Goal: Task Accomplishment & Management: Use online tool/utility

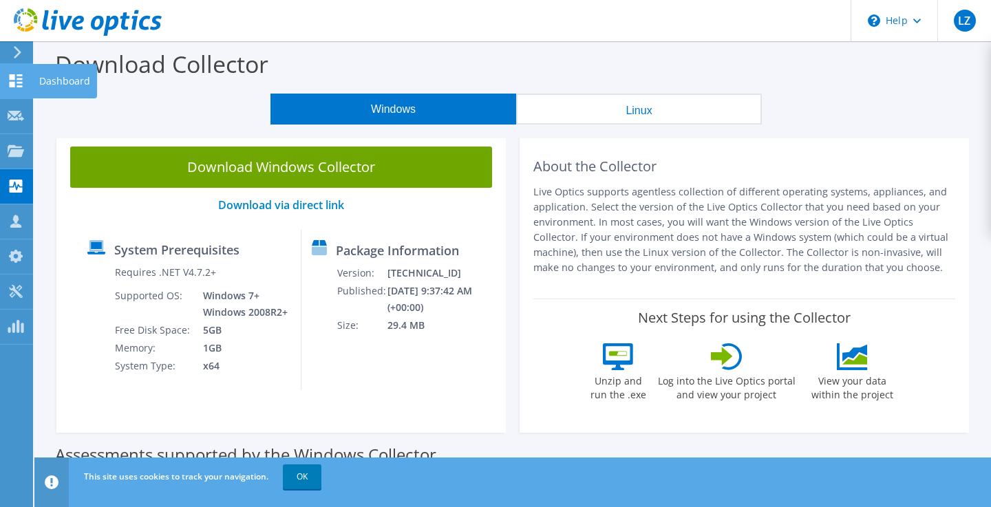
click at [18, 84] on icon at bounding box center [16, 80] width 17 height 13
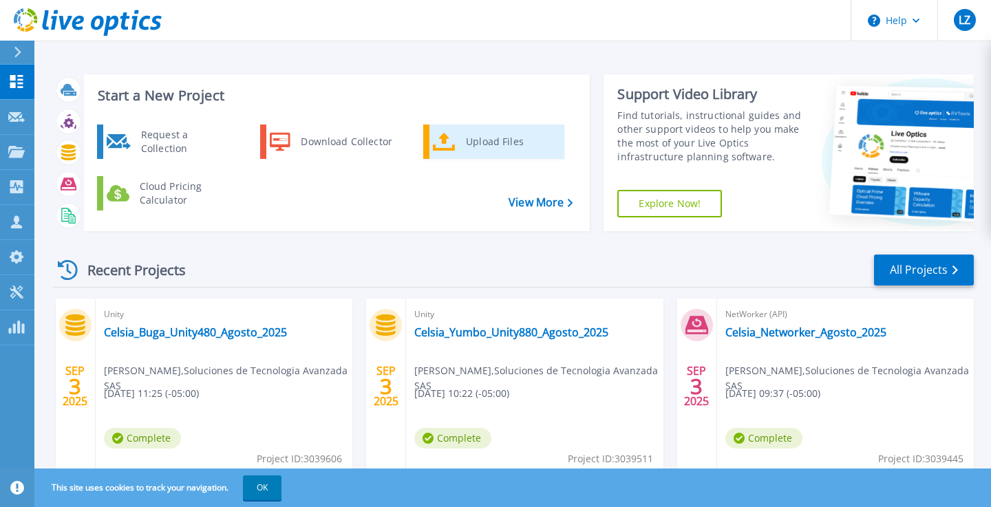
click at [494, 138] on div "Upload Files" at bounding box center [510, 142] width 102 height 28
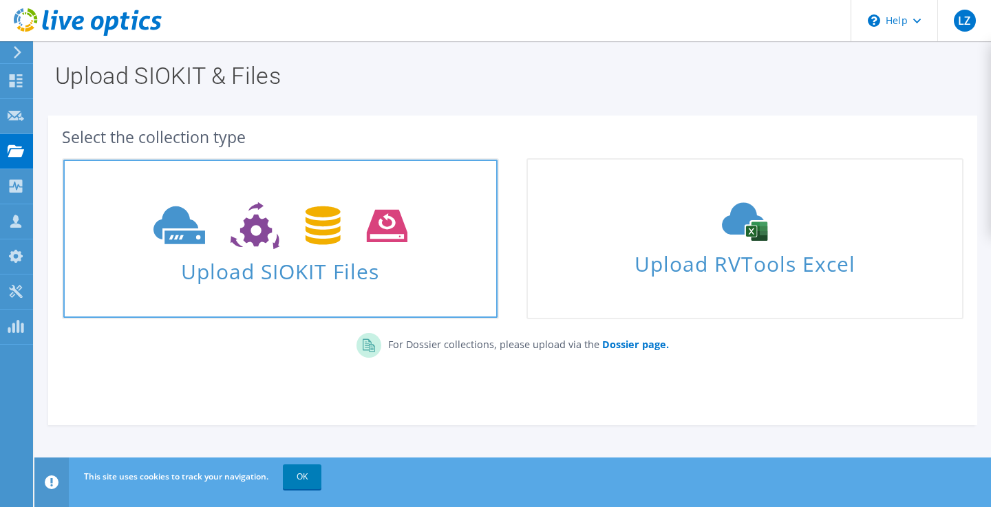
click at [297, 267] on span "Upload SIOKIT Files" at bounding box center [280, 268] width 434 height 30
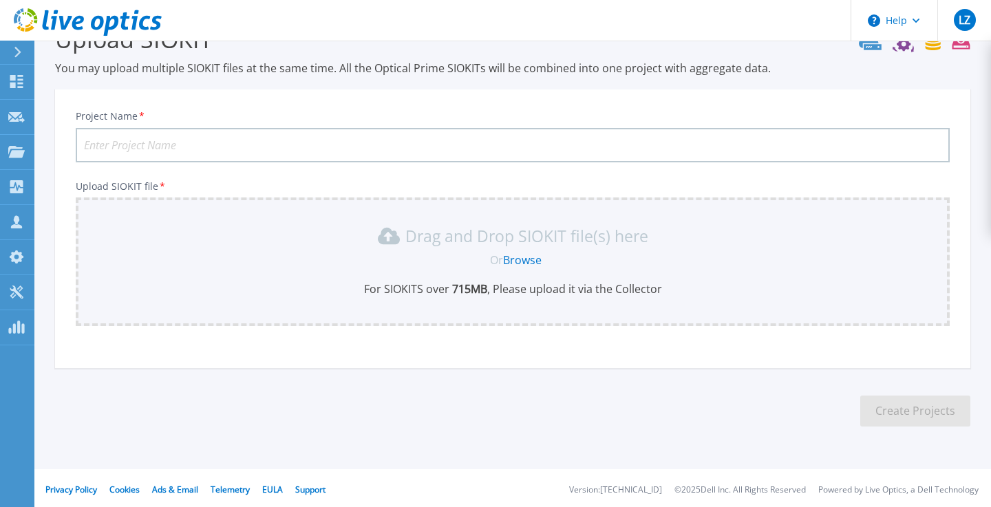
scroll to position [41, 0]
click at [316, 140] on input "Project Name *" at bounding box center [513, 142] width 874 height 34
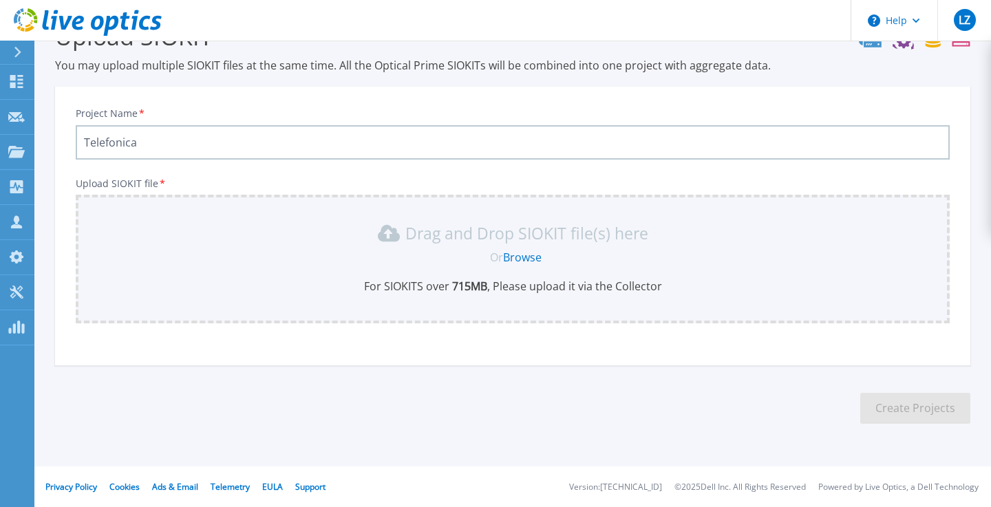
click at [218, 134] on input "Telefonica" at bounding box center [513, 142] width 874 height 34
click at [151, 147] on input "Telefonica" at bounding box center [513, 142] width 874 height 34
type input "Telefonica-Networker-Agosto-2-25"
click at [526, 257] on link "Browse" at bounding box center [522, 257] width 39 height 15
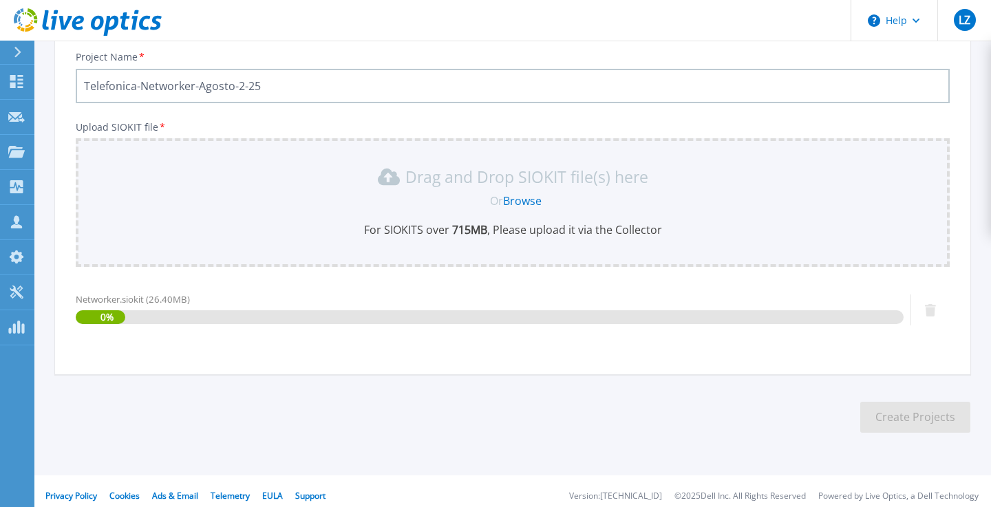
scroll to position [106, 0]
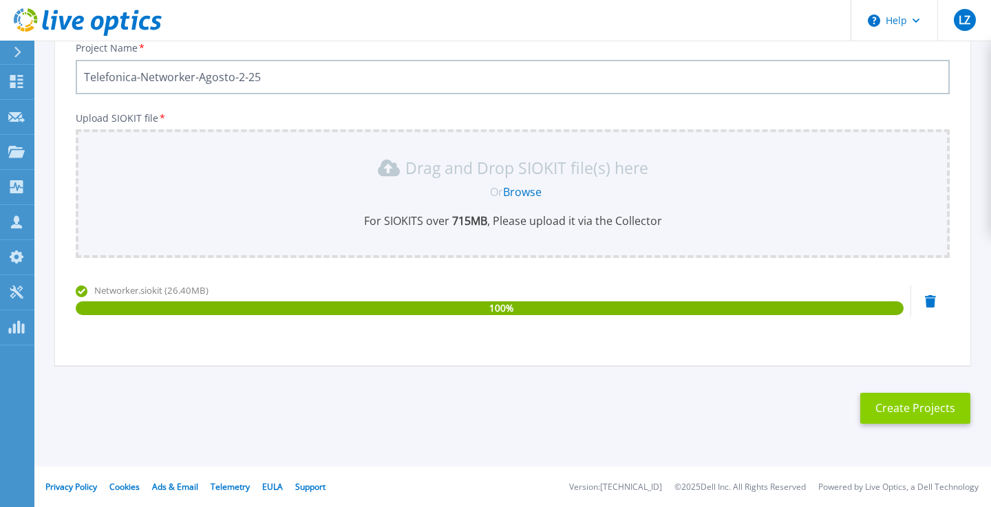
click at [899, 405] on button "Create Projects" at bounding box center [916, 408] width 110 height 31
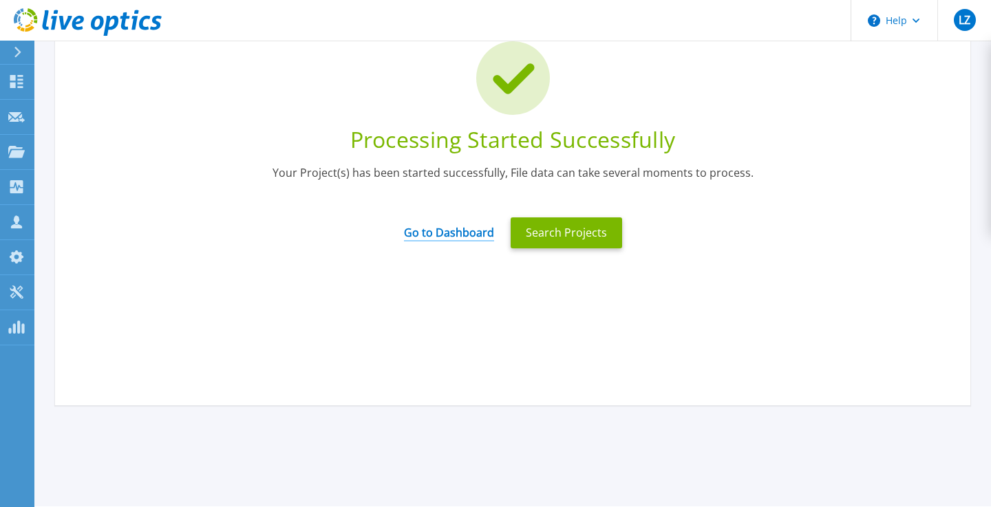
click at [463, 235] on link "Go to Dashboard" at bounding box center [449, 228] width 90 height 27
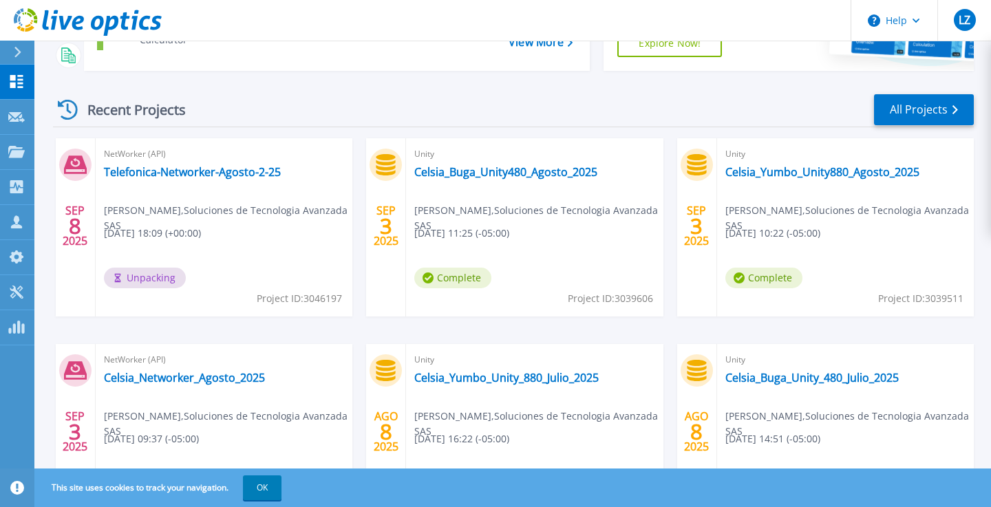
scroll to position [162, 0]
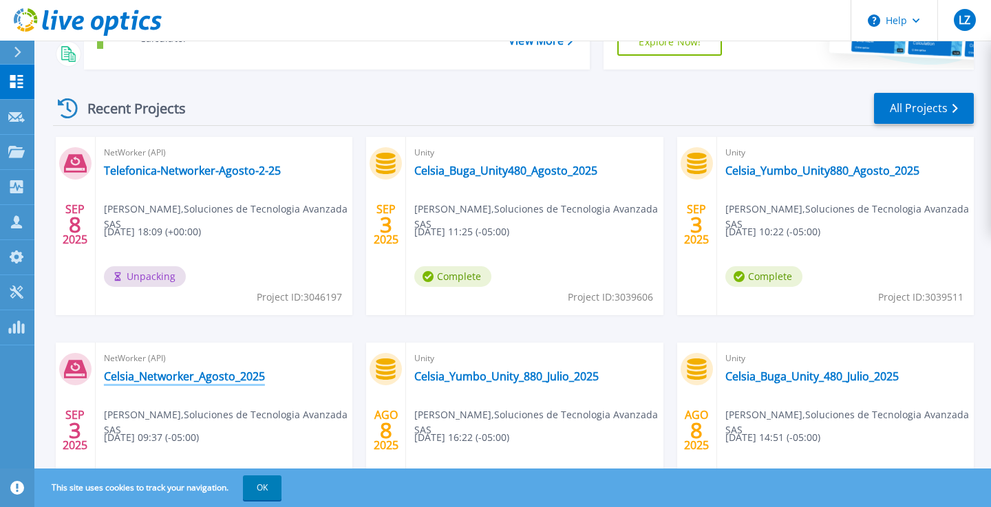
click at [216, 375] on link "Celsia_Networker_Agosto_2025" at bounding box center [184, 377] width 161 height 14
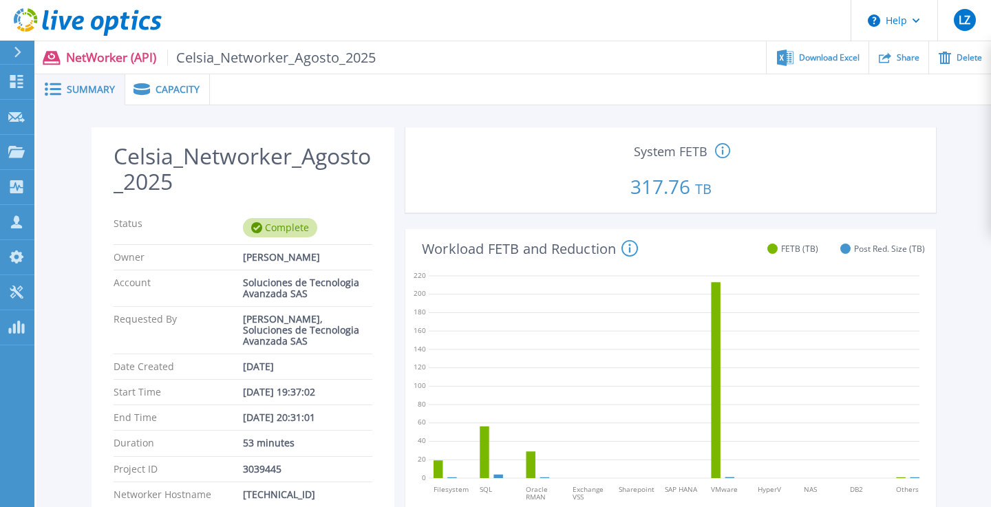
click at [182, 87] on span "Capacity" at bounding box center [178, 90] width 44 height 10
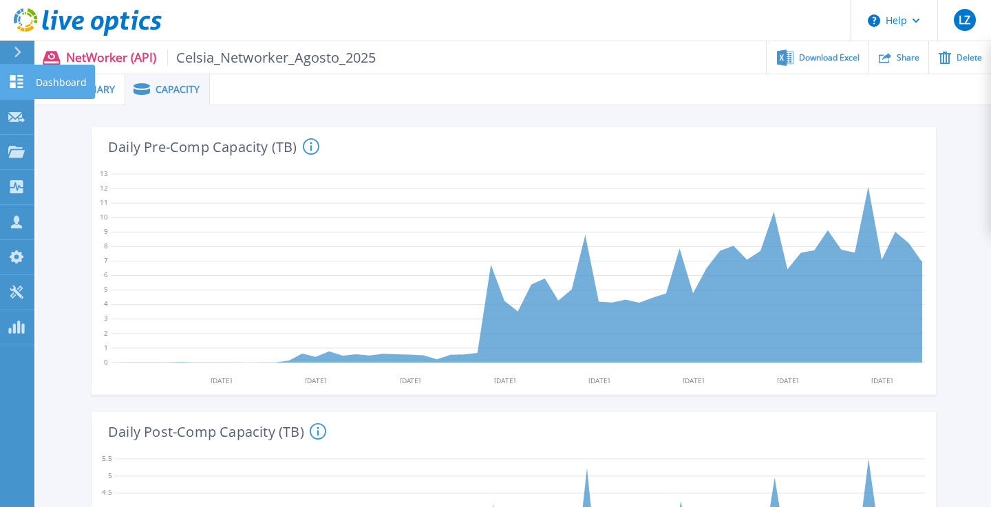
click at [54, 83] on p "Dashboard" at bounding box center [61, 83] width 51 height 36
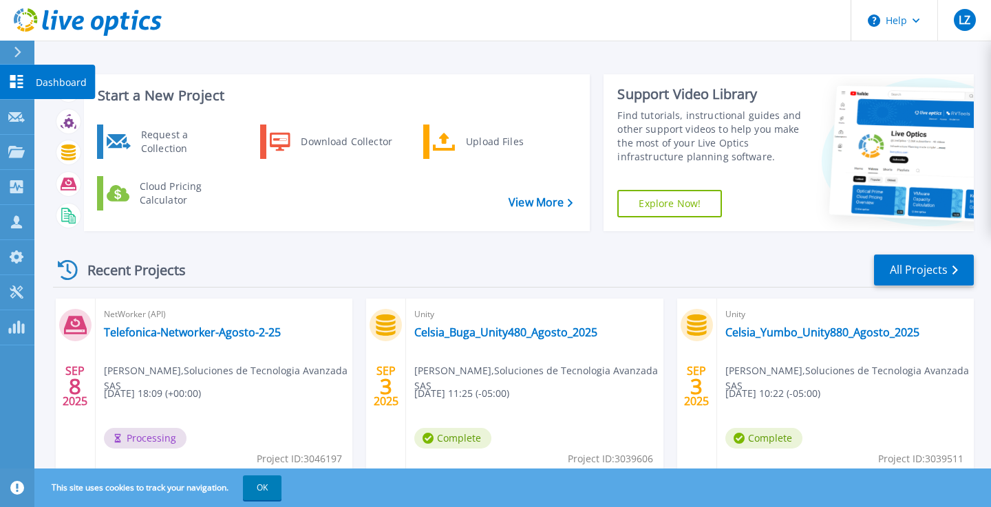
click at [50, 83] on p "Dashboard" at bounding box center [61, 83] width 51 height 36
